Goal: Task Accomplishment & Management: Manage account settings

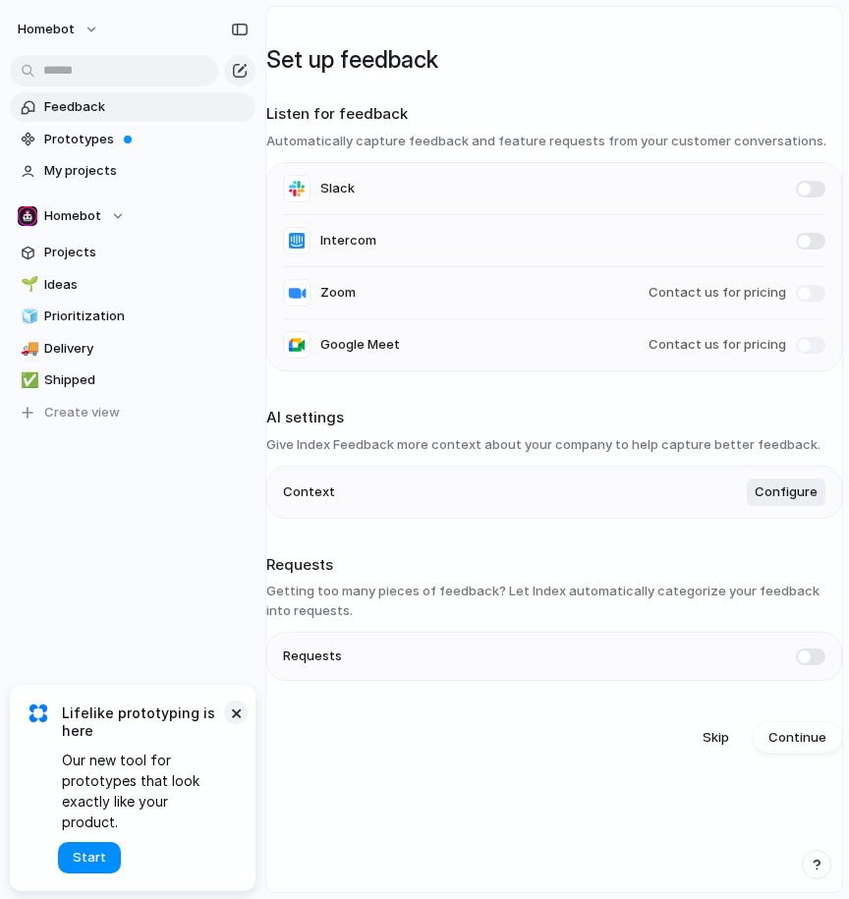
click at [236, 724] on button "×" at bounding box center [236, 712] width 24 height 24
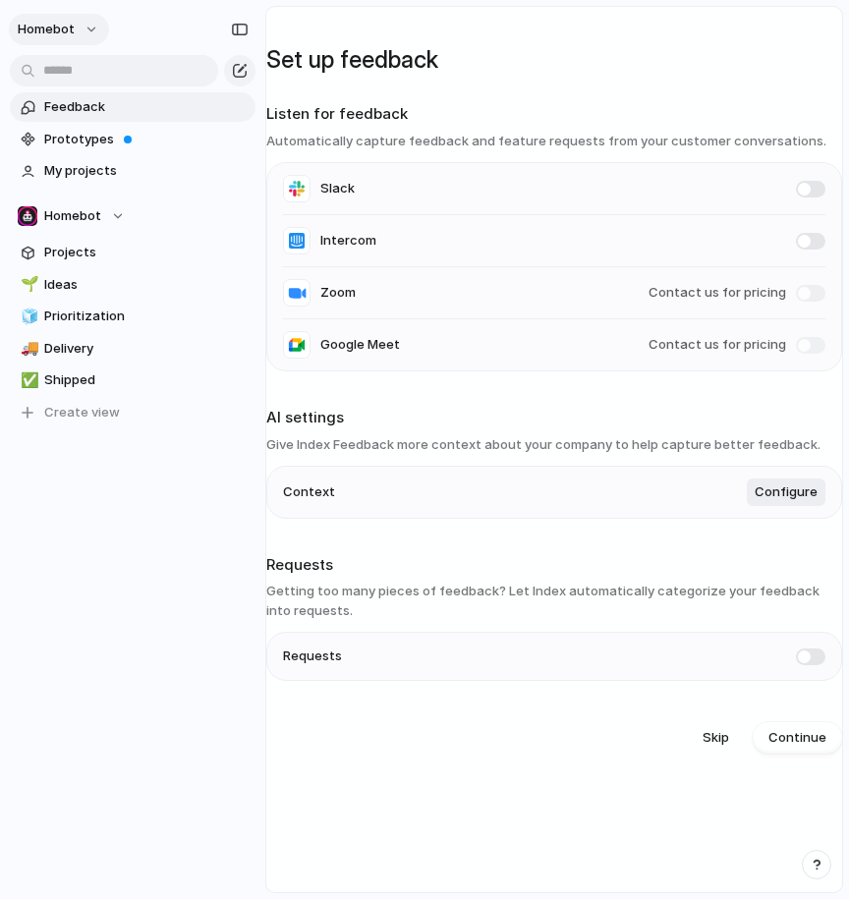
click at [96, 34] on button "Homebot" at bounding box center [59, 29] width 100 height 31
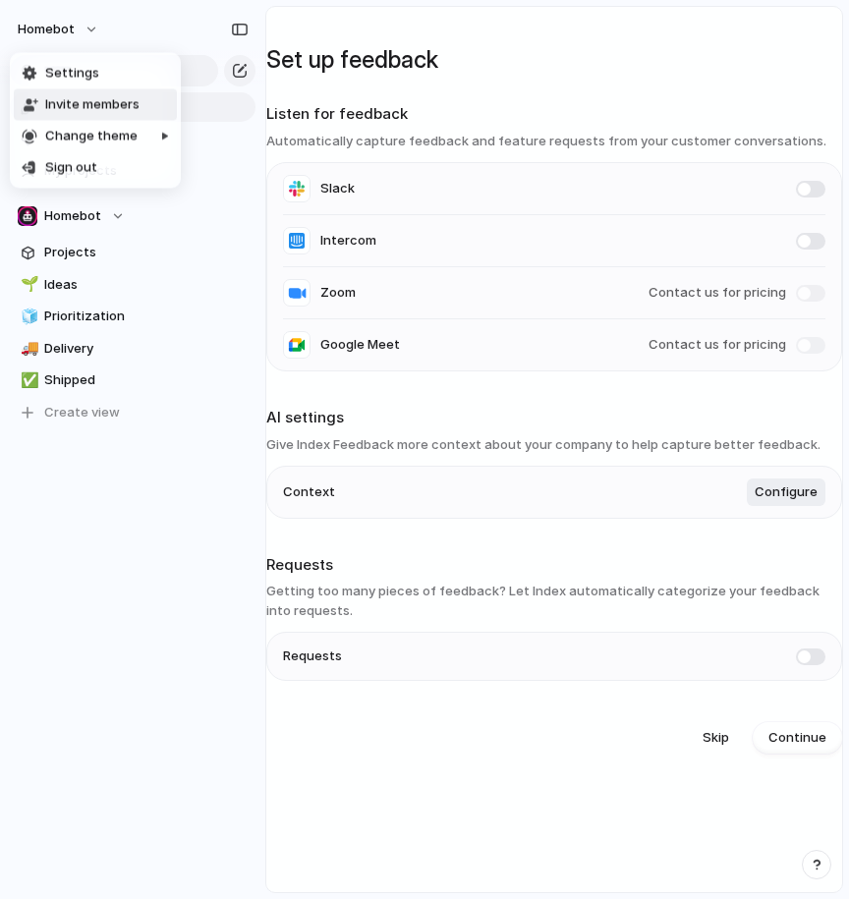
click at [80, 107] on span "Invite members" at bounding box center [92, 105] width 94 height 20
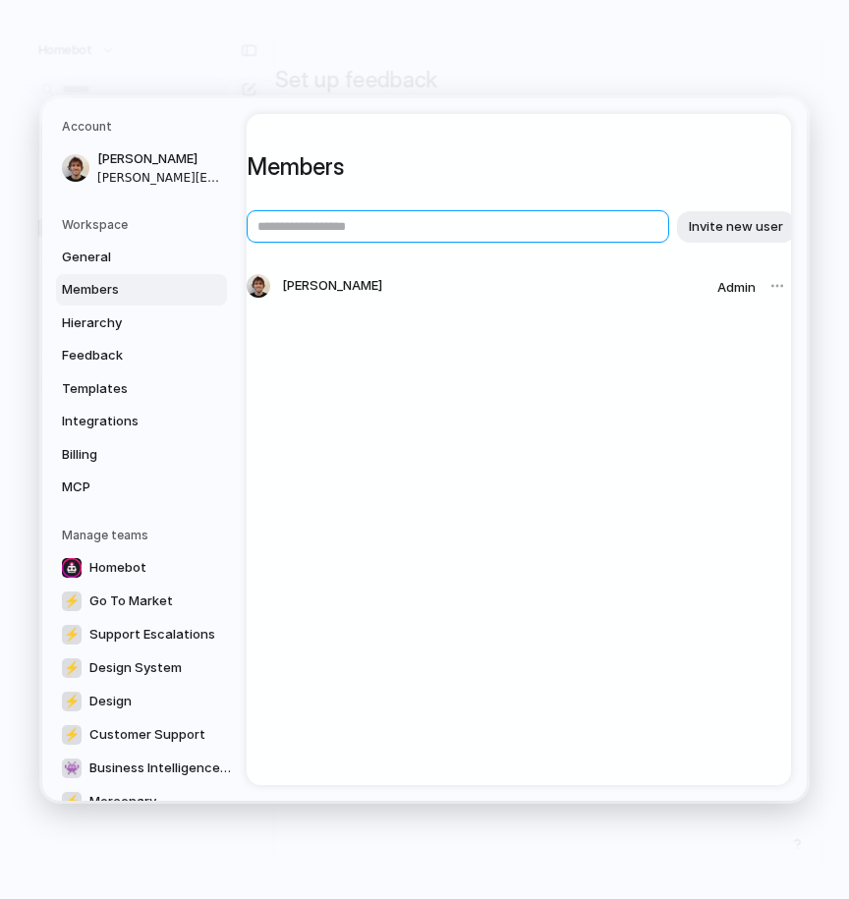
click at [335, 233] on input "text" at bounding box center [458, 226] width 422 height 32
type input "*"
type input "**********"
click at [727, 232] on span "Invite new user" at bounding box center [735, 227] width 94 height 20
click at [461, 236] on input "text" at bounding box center [458, 226] width 422 height 32
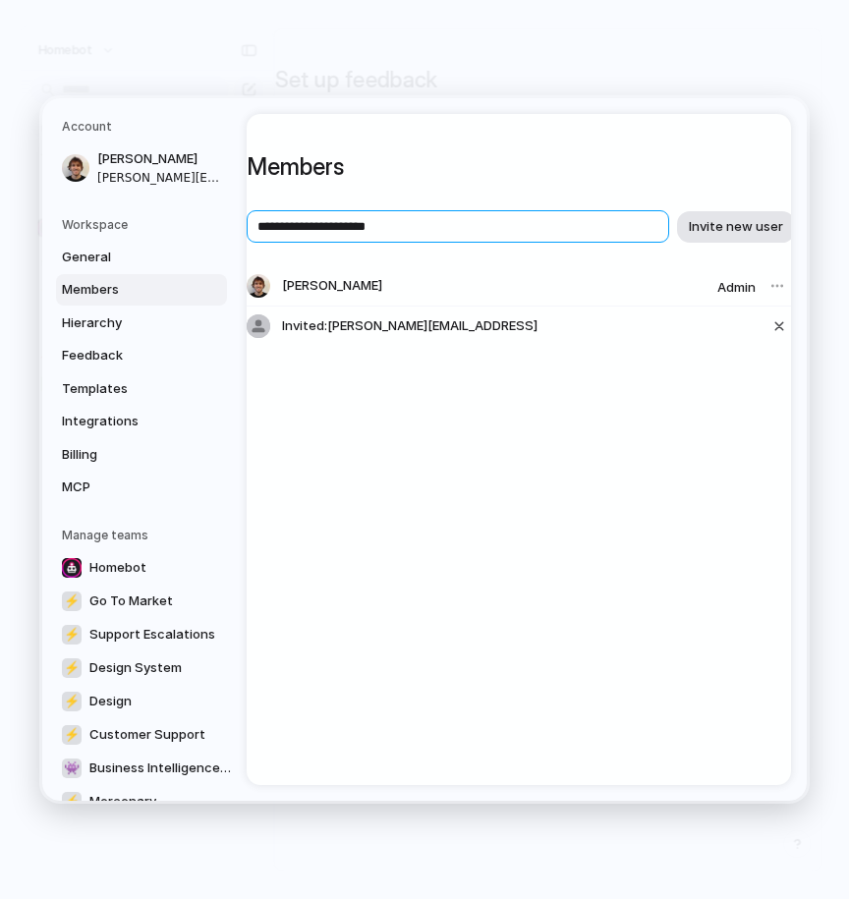
type input "**********"
click at [742, 232] on span "Invite new user" at bounding box center [735, 227] width 94 height 20
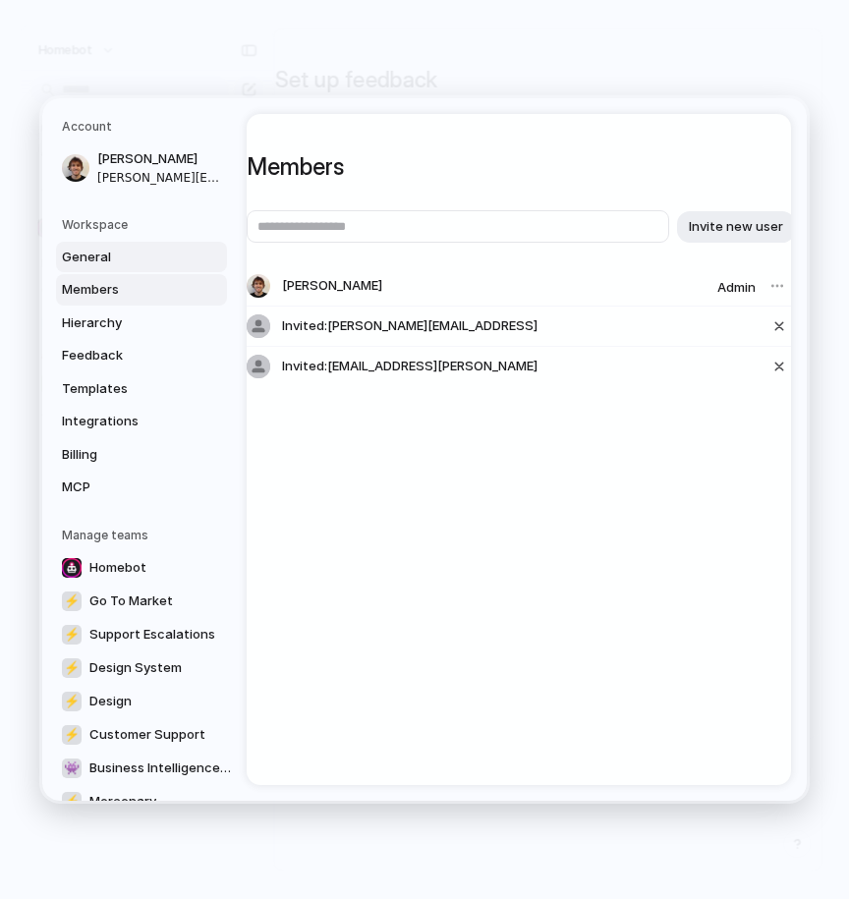
click at [106, 259] on span "General" at bounding box center [125, 257] width 126 height 20
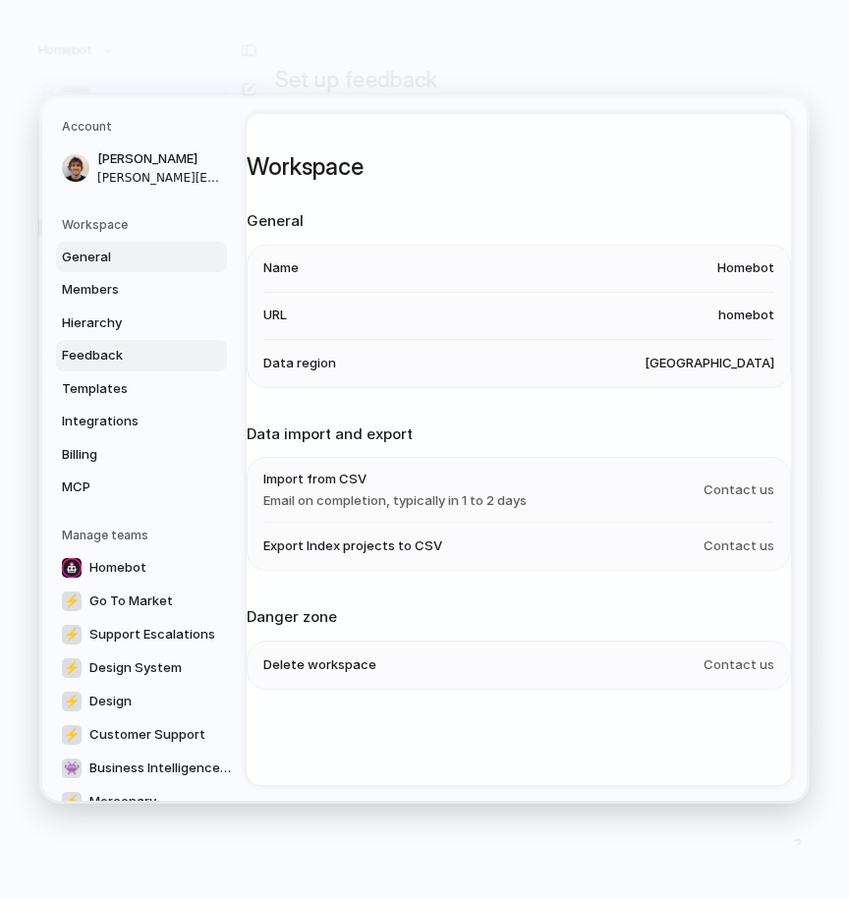
click at [111, 361] on span "Feedback" at bounding box center [125, 356] width 126 height 20
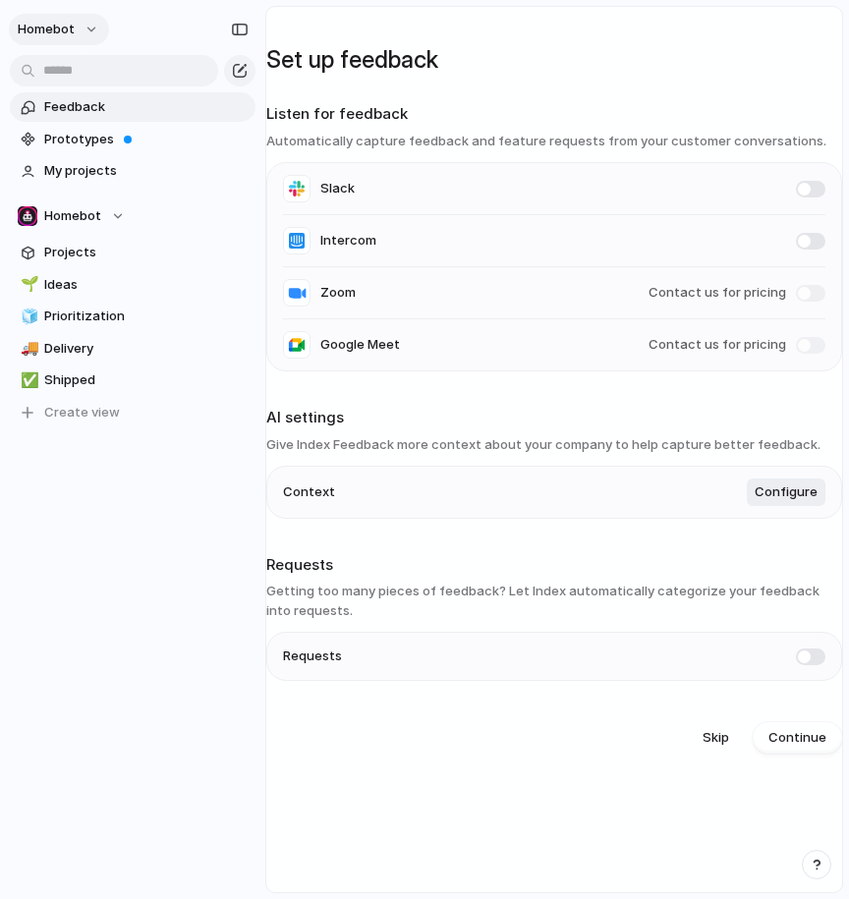
click at [56, 31] on span "Homebot" at bounding box center [46, 30] width 57 height 20
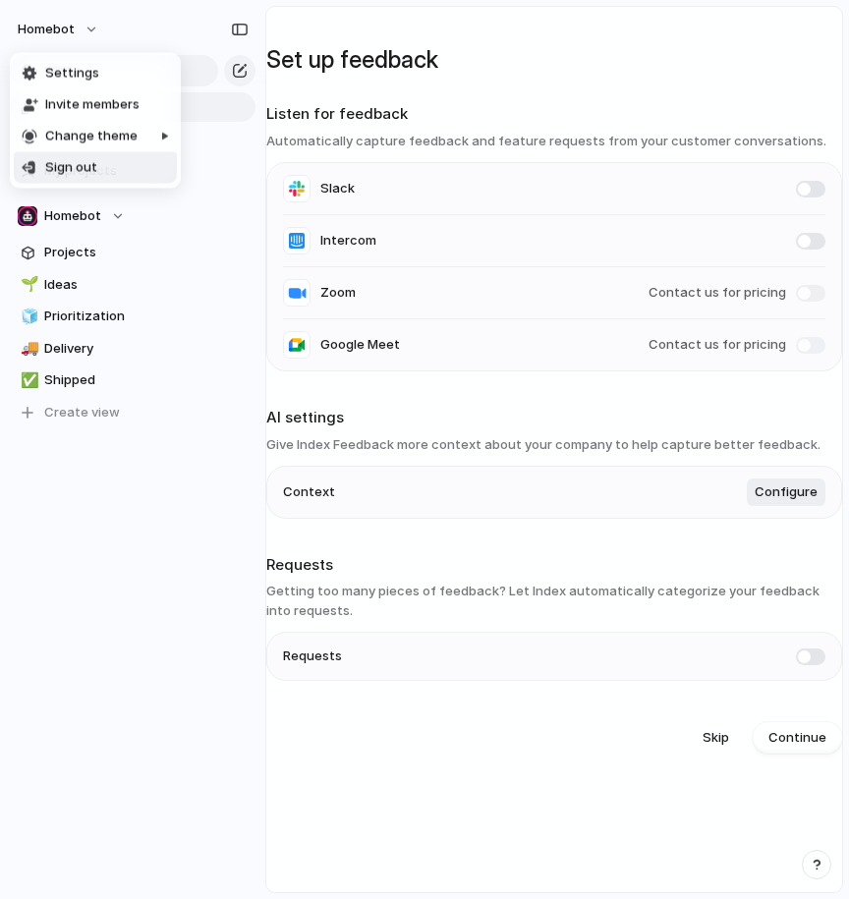
click at [82, 216] on div "Settings Invite members Change theme Sign out" at bounding box center [424, 449] width 849 height 899
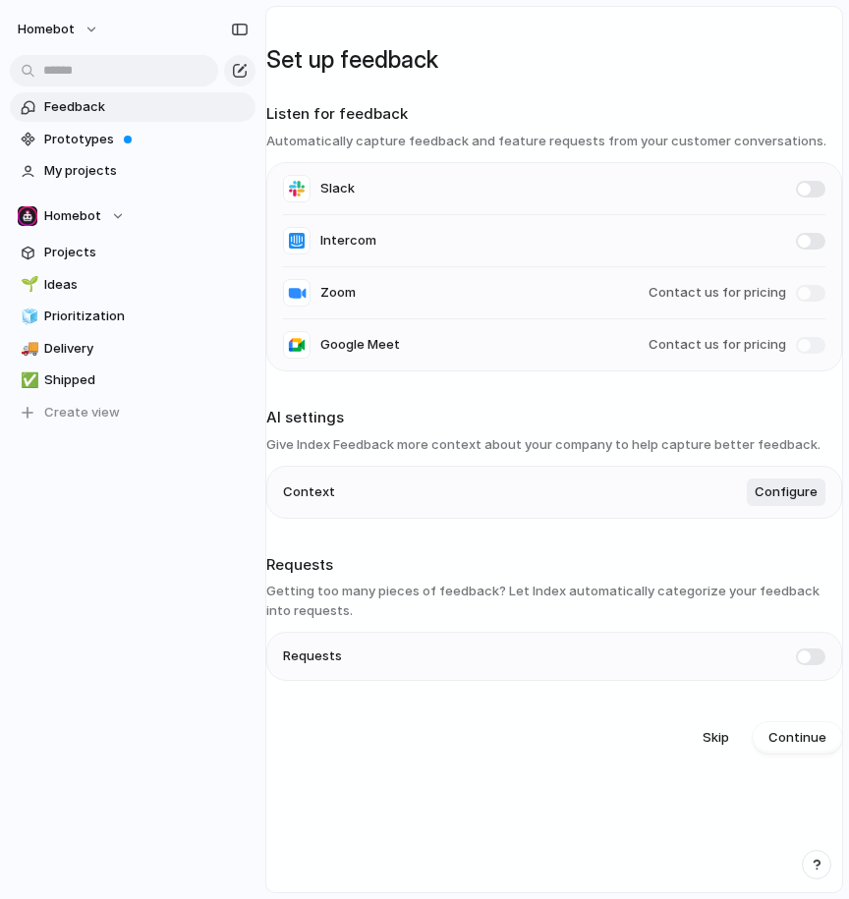
click at [82, 216] on span "Homebot" at bounding box center [72, 216] width 57 height 20
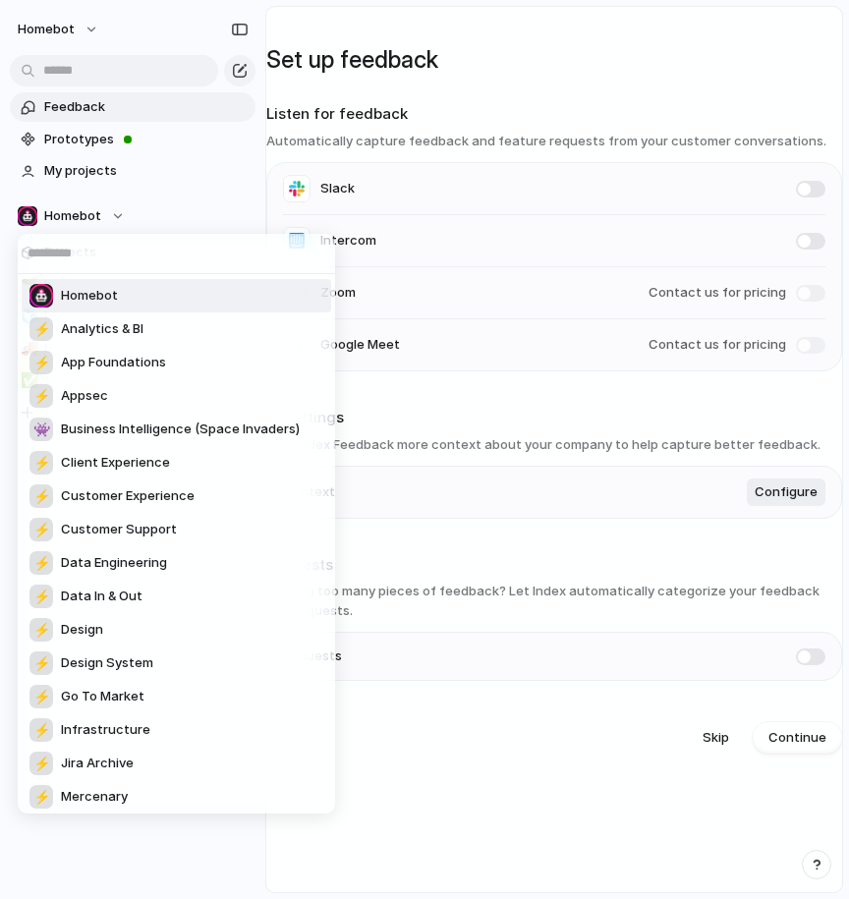
click at [84, 294] on span "Homebot" at bounding box center [89, 296] width 57 height 20
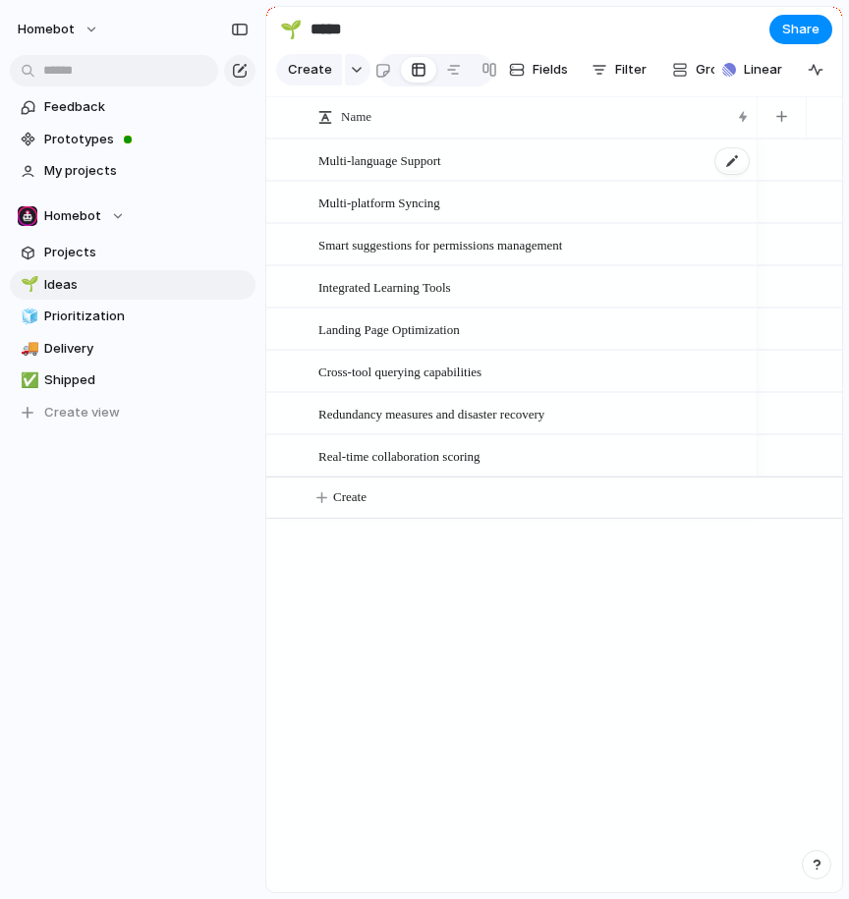
click at [434, 158] on span "Multi-language Support" at bounding box center [379, 159] width 123 height 23
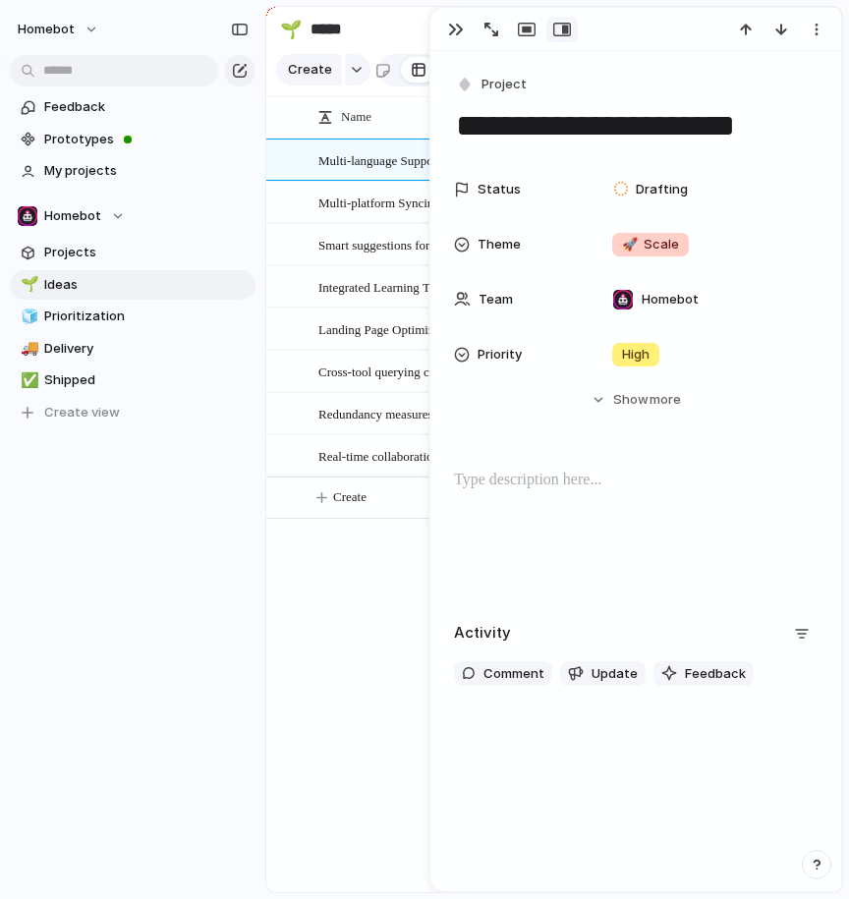
click at [337, 672] on div "Multi-language Support Multi-platform Syncing Smart suggestions for permissions…" at bounding box center [554, 514] width 576 height 753
click at [384, 336] on span "Landing Page Optimization" at bounding box center [388, 328] width 141 height 23
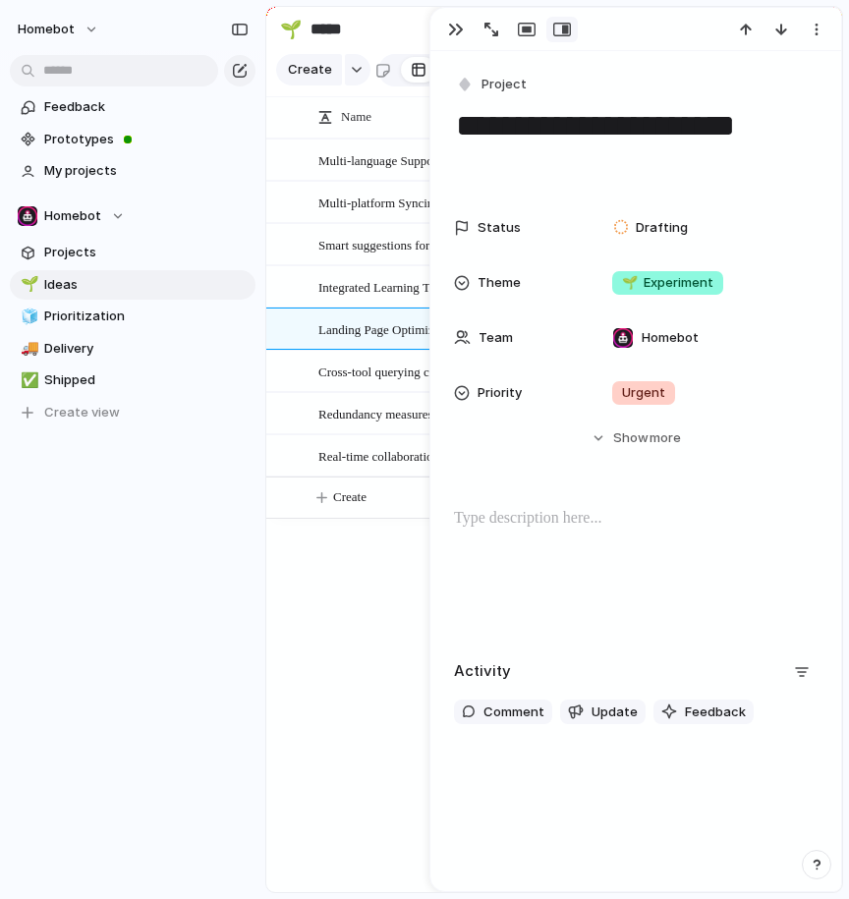
click at [376, 368] on span "Cross-tool querying capabilities" at bounding box center [399, 370] width 163 height 23
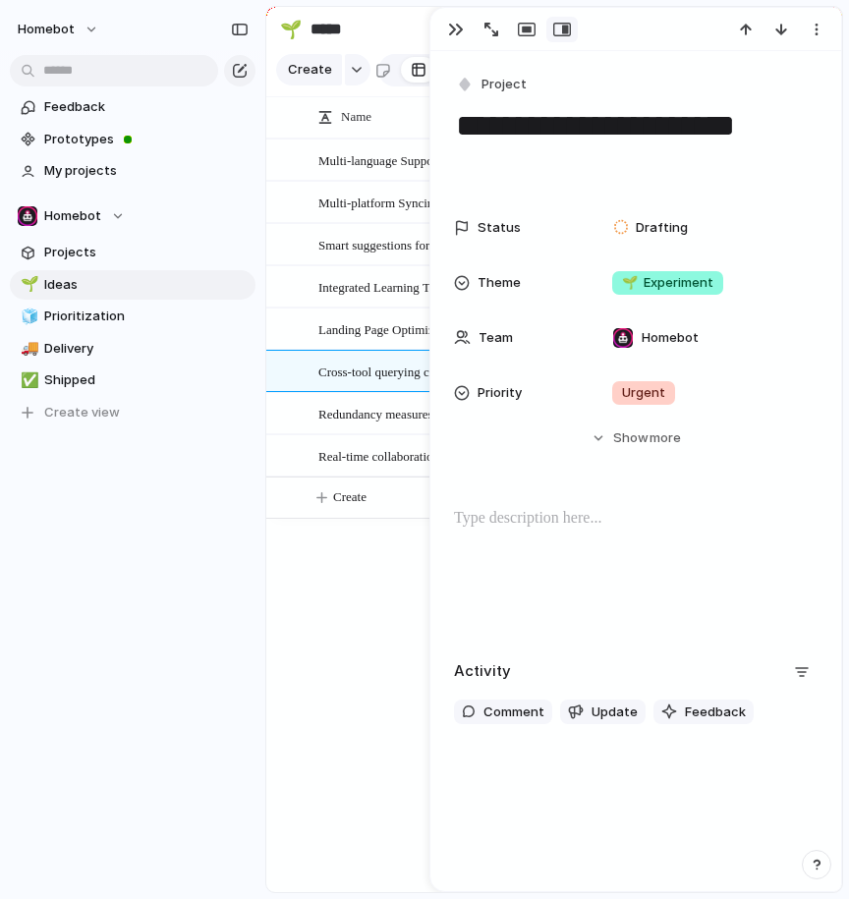
click at [365, 408] on span "Redundancy measures and disaster recovery" at bounding box center [431, 413] width 226 height 23
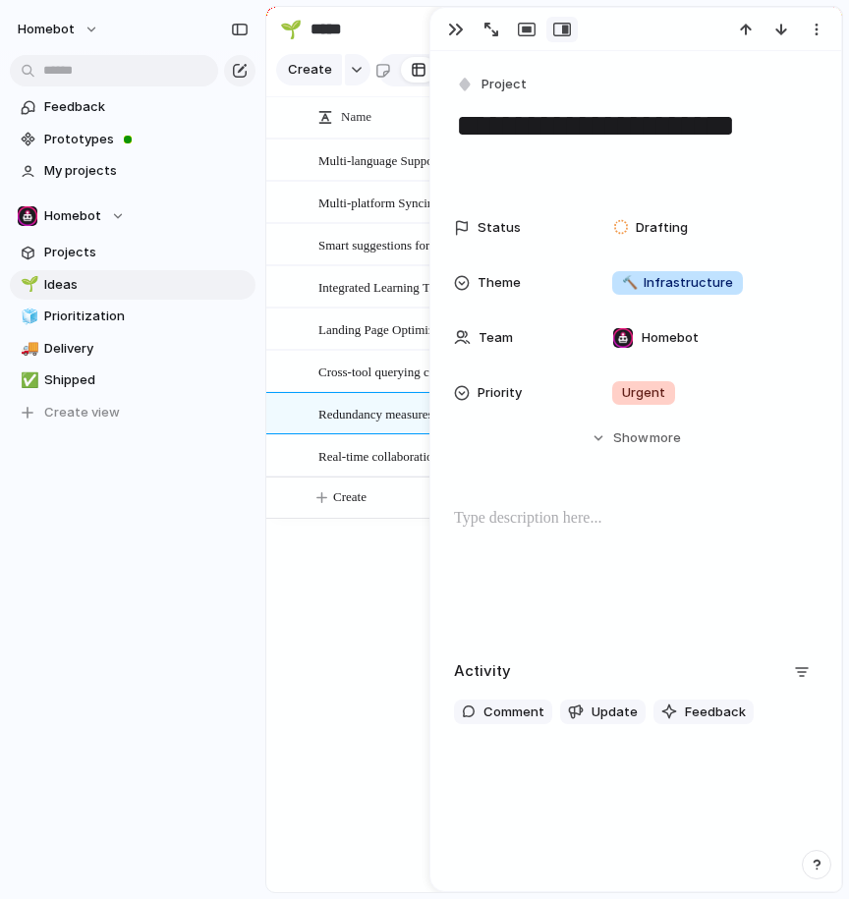
click at [359, 454] on span "Real-time collaboration scoring" at bounding box center [399, 455] width 162 height 23
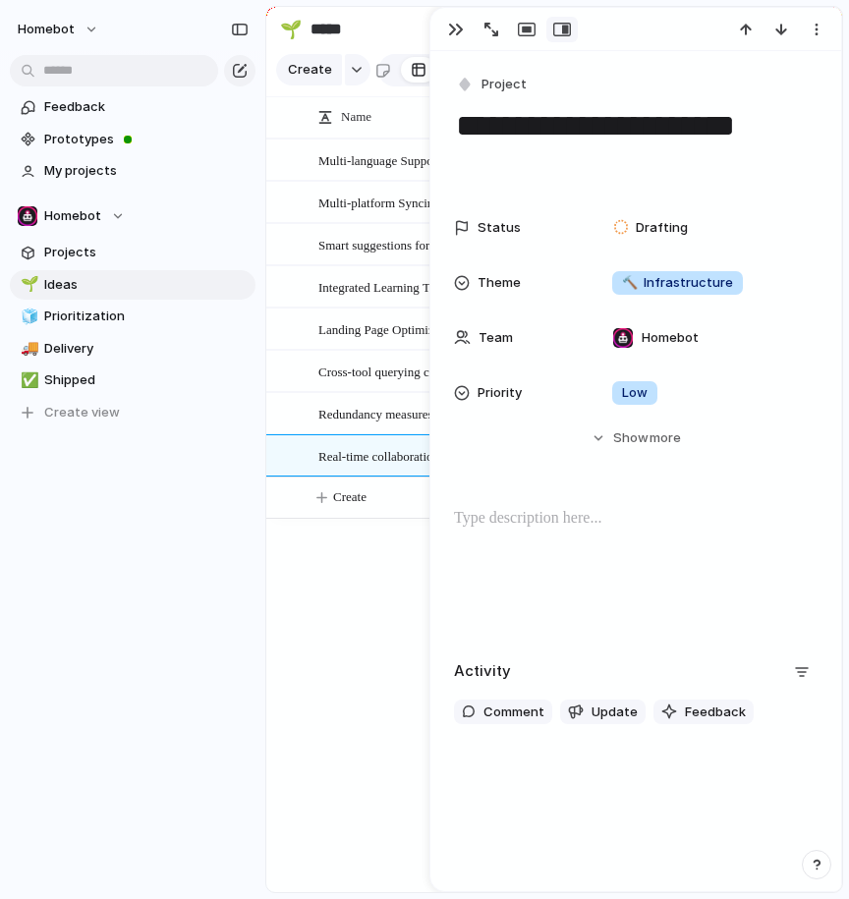
click at [324, 638] on div "Multi-language Support Multi-platform Syncing Smart suggestions for permissions…" at bounding box center [554, 514] width 576 height 753
click at [815, 28] on div "button" at bounding box center [816, 30] width 16 height 16
click at [307, 630] on div "Mark as duplicate Delete" at bounding box center [424, 449] width 849 height 899
click at [454, 35] on div "button" at bounding box center [456, 30] width 16 height 16
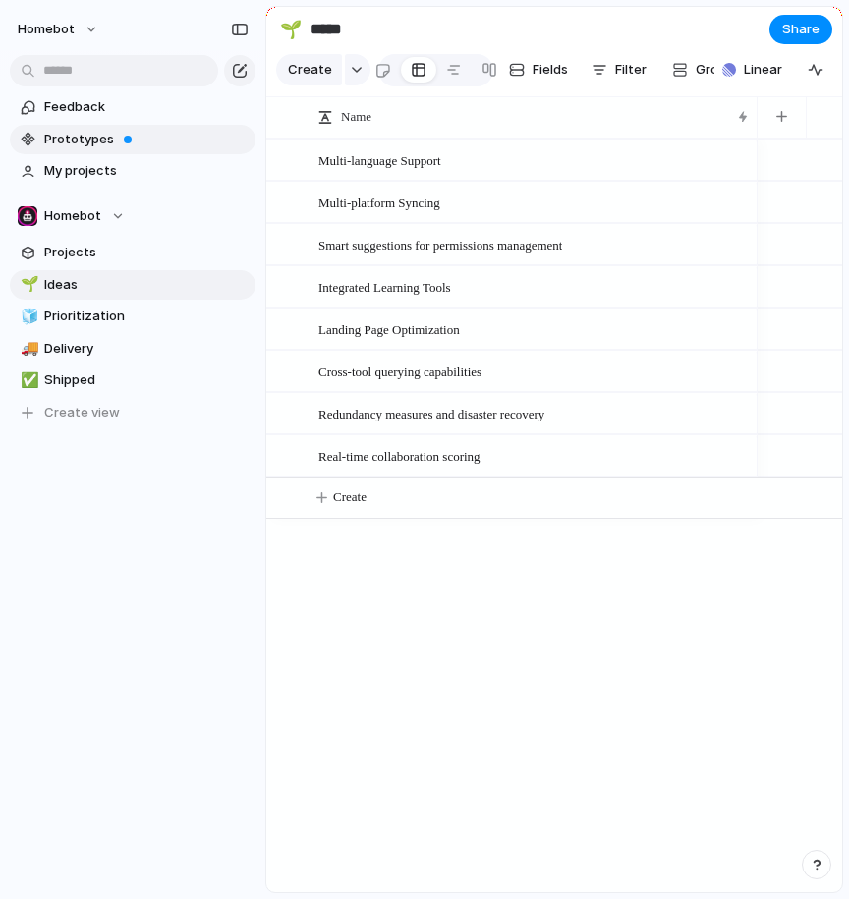
click at [81, 139] on span "Prototypes" at bounding box center [146, 140] width 204 height 20
click at [102, 172] on span "My projects" at bounding box center [146, 171] width 204 height 20
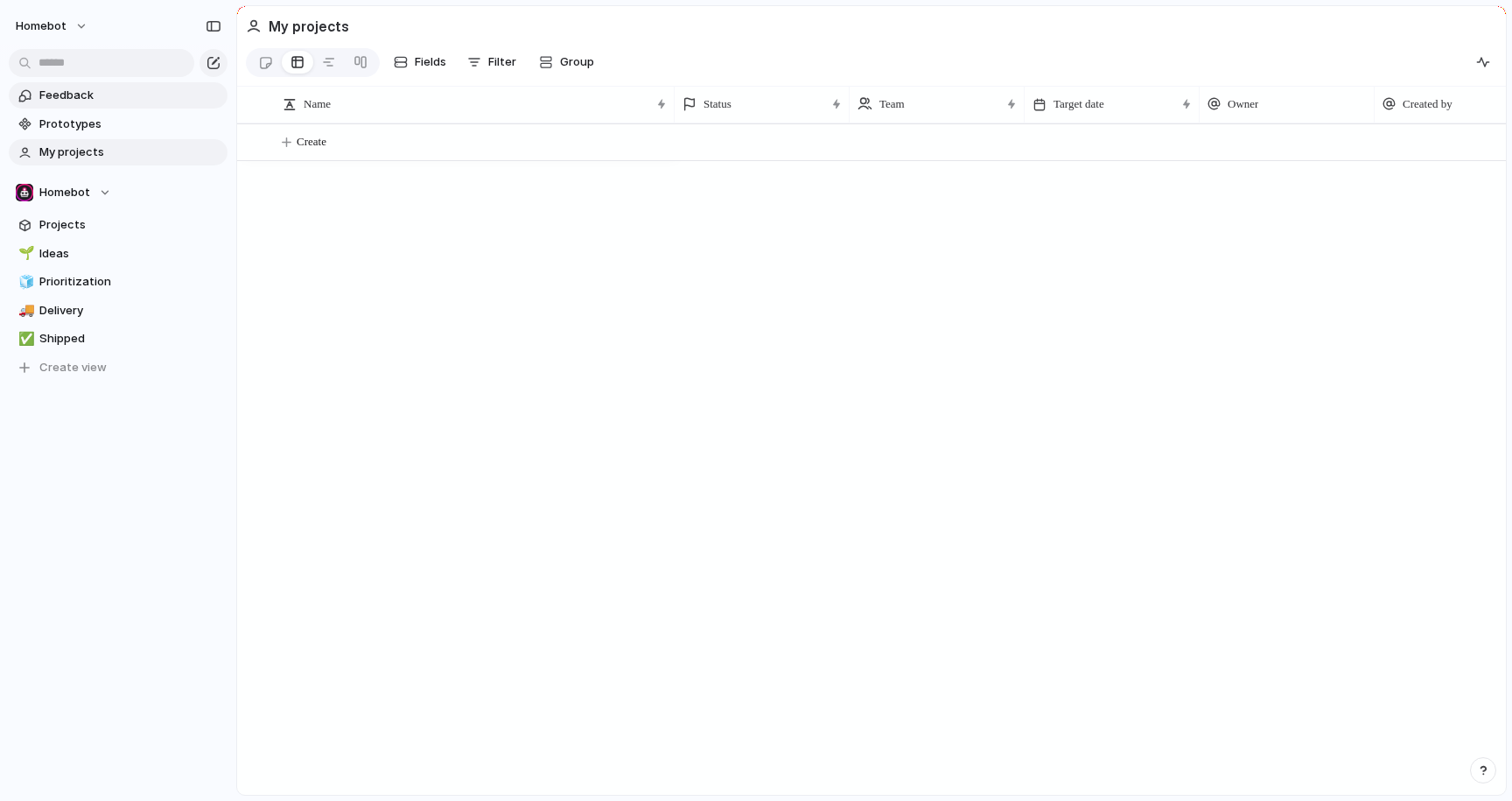
click at [68, 108] on section "Feedback Prototypes My projects" at bounding box center [118, 121] width 236 height 86
click at [60, 263] on link "🌱 Ideas" at bounding box center [119, 253] width 219 height 26
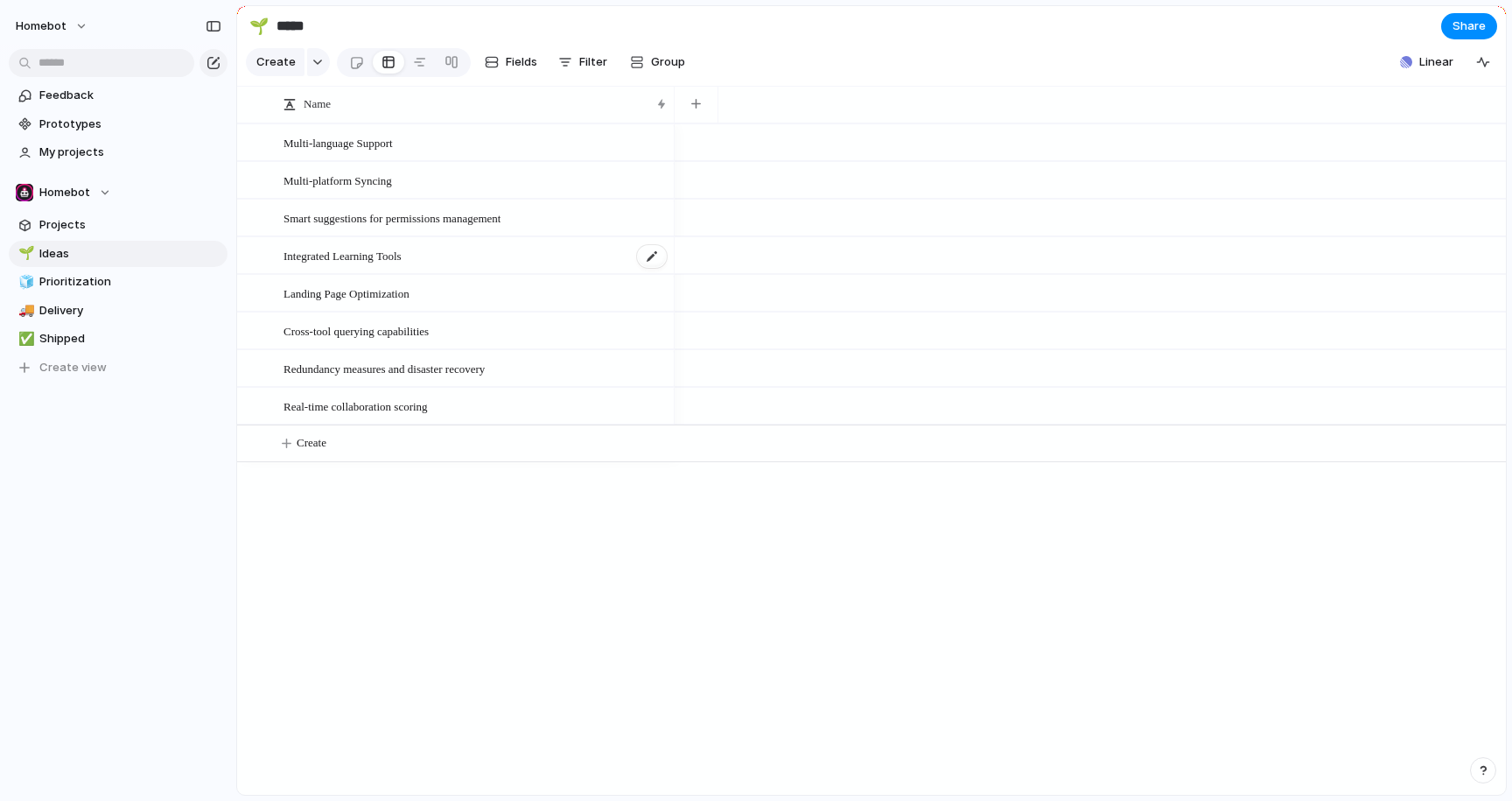
click at [323, 253] on span "Integrated Learning Tools" at bounding box center [342, 255] width 119 height 20
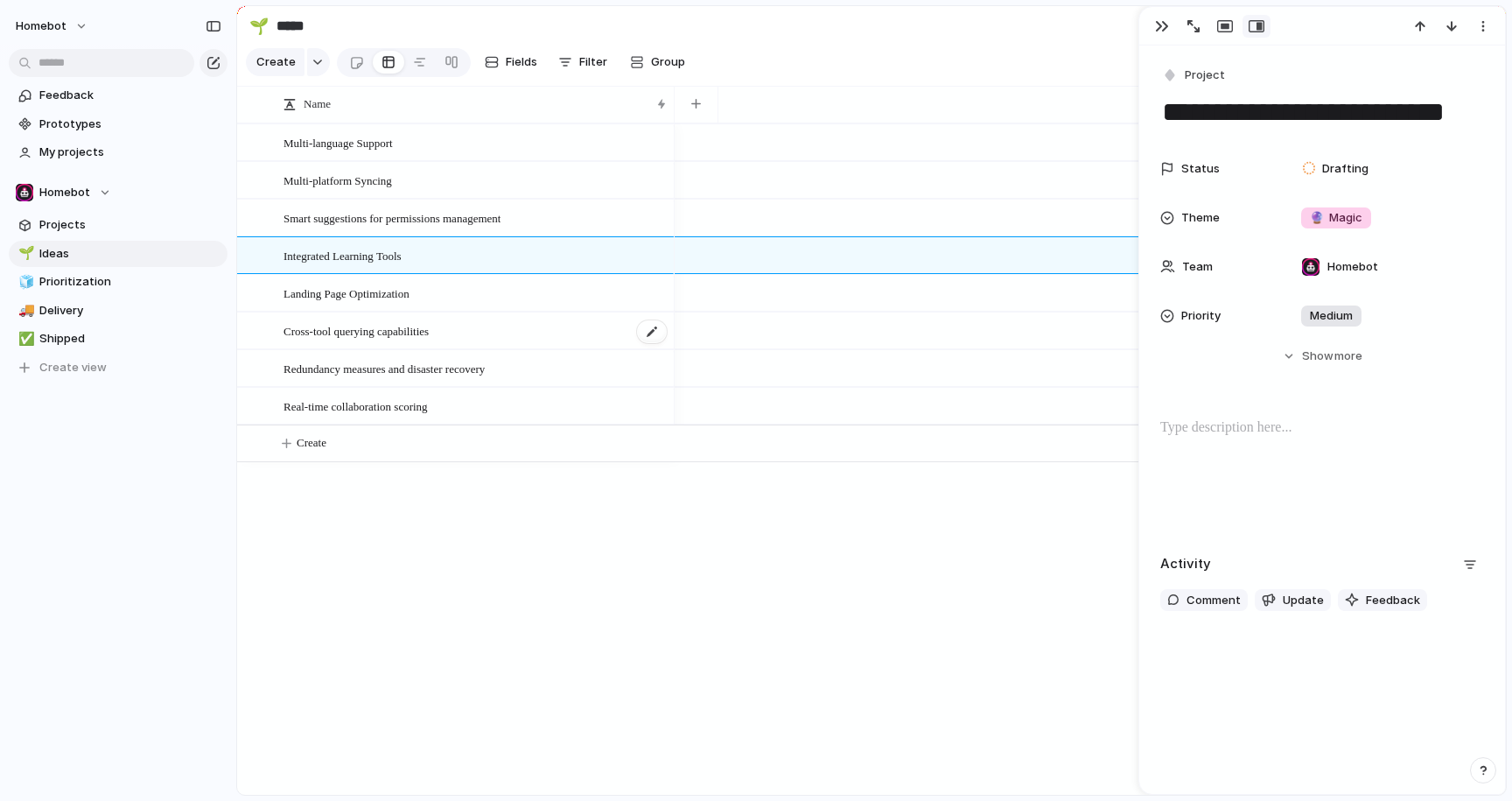
click at [355, 343] on div "Cross-tool querying capabilities" at bounding box center [476, 331] width 385 height 36
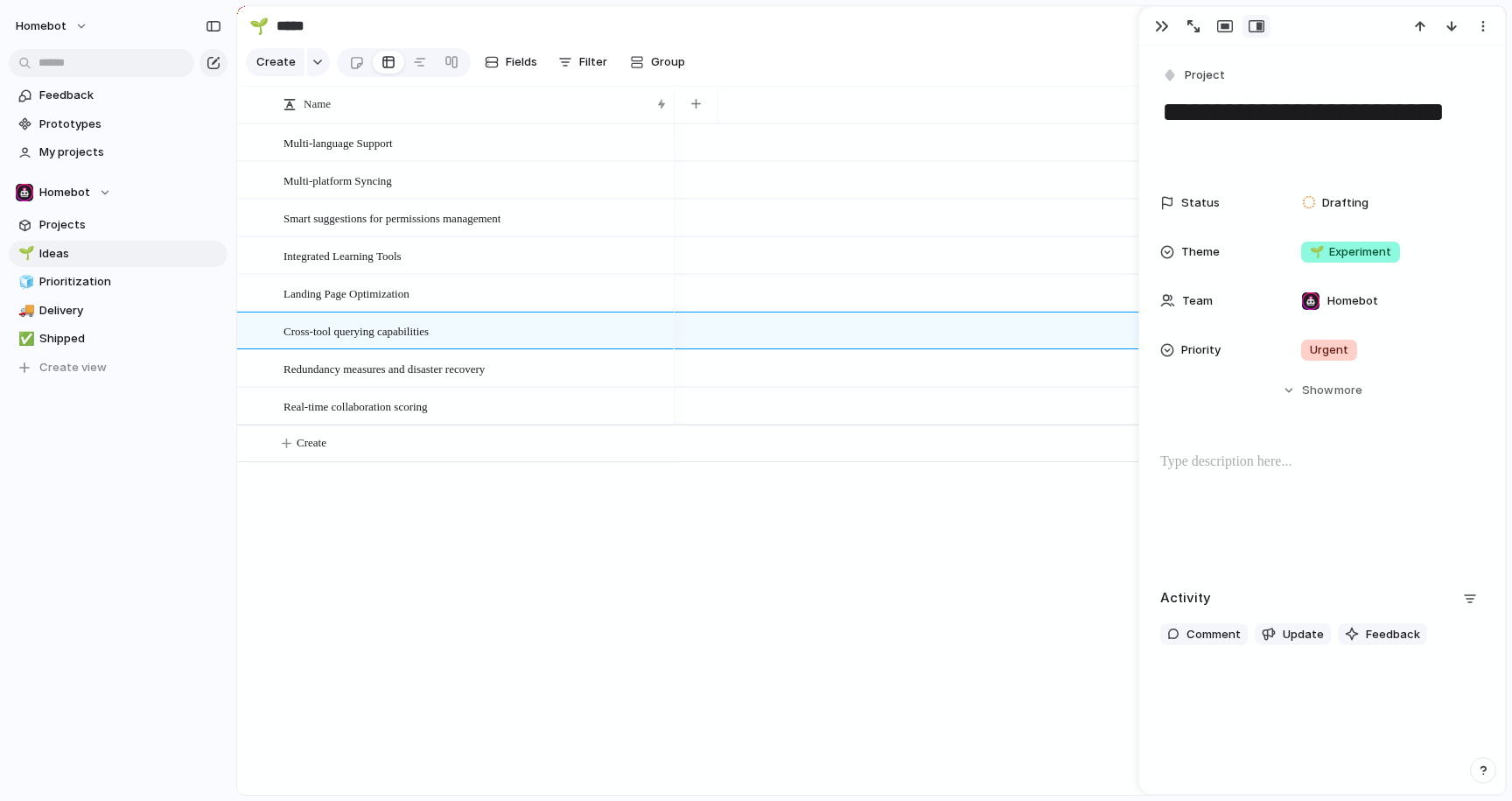
click at [756, 49] on section "Create Fields Filter Group Zoom Collapse Linear" at bounding box center [871, 65] width 1269 height 42
click at [756, 514] on div at bounding box center [1321, 508] width 323 height 112
click at [756, 565] on div at bounding box center [1090, 458] width 831 height 671
click at [756, 43] on section "🌱 ***** Share" at bounding box center [871, 26] width 1269 height 39
click at [554, 717] on div "Multi-language Support Multi-platform Syncing Smart suggestions for permissions…" at bounding box center [871, 458] width 1269 height 671
